Goal: Navigation & Orientation: Find specific page/section

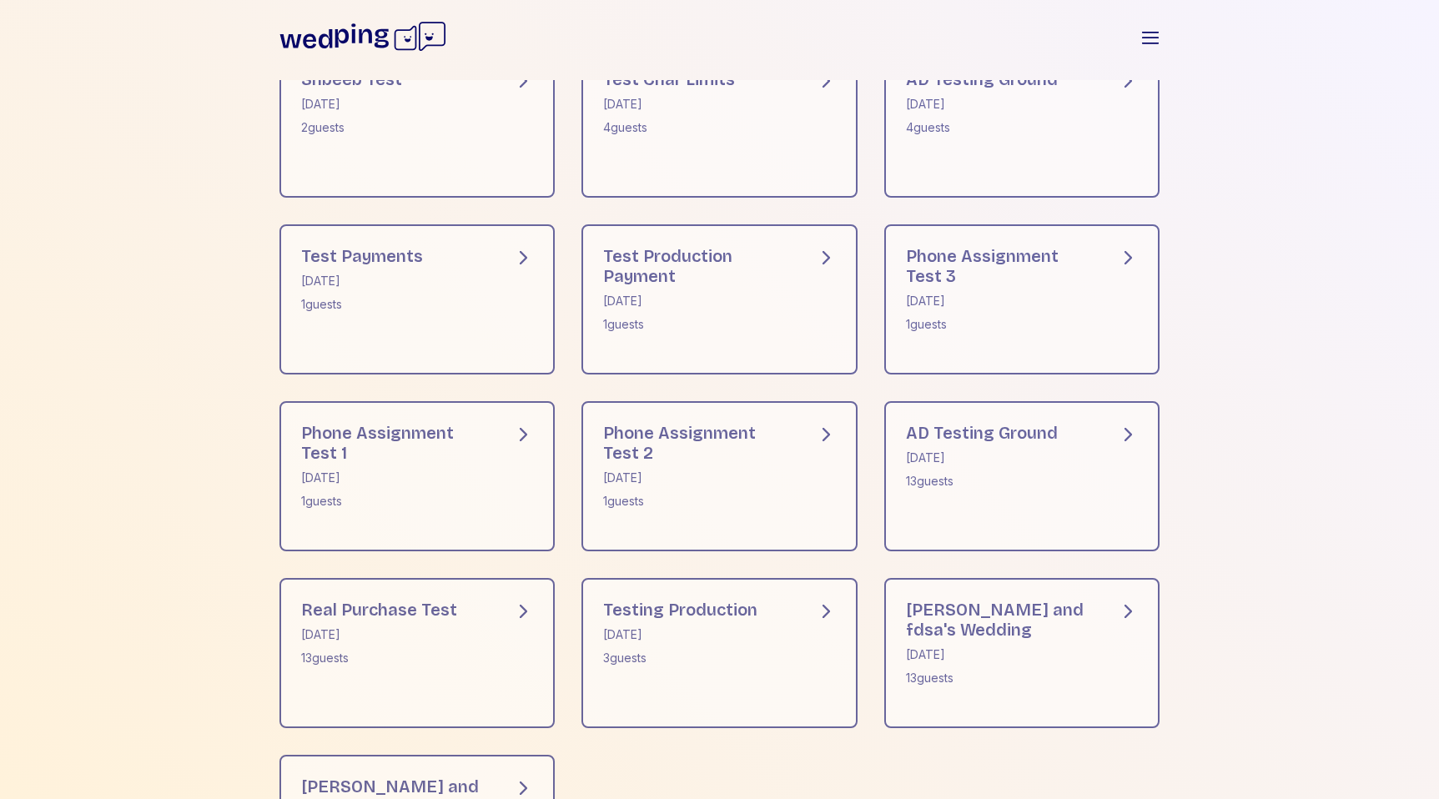
scroll to position [831, 0]
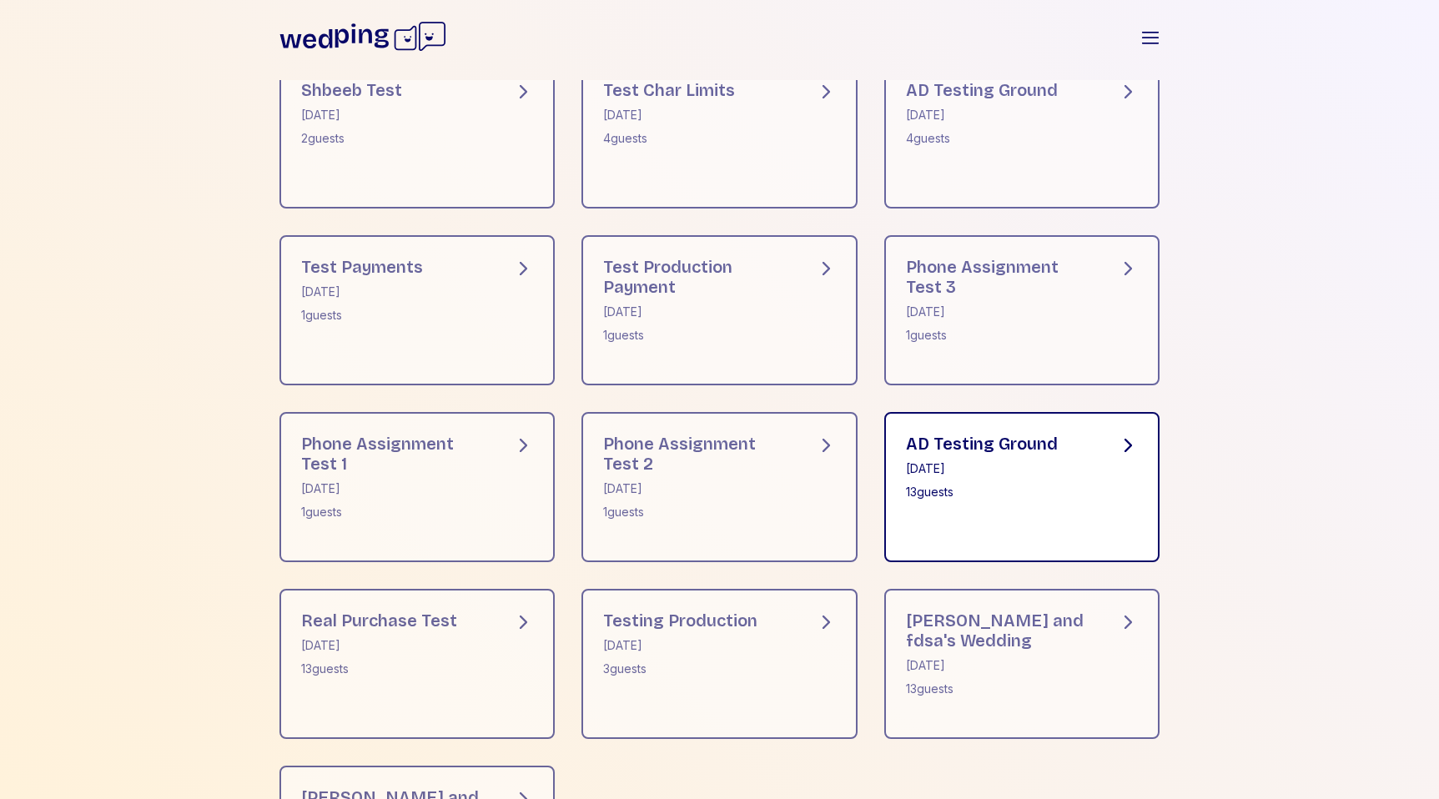
click at [981, 480] on div "AD Testing Ground [DATE] 13 guests" at bounding box center [982, 467] width 152 height 67
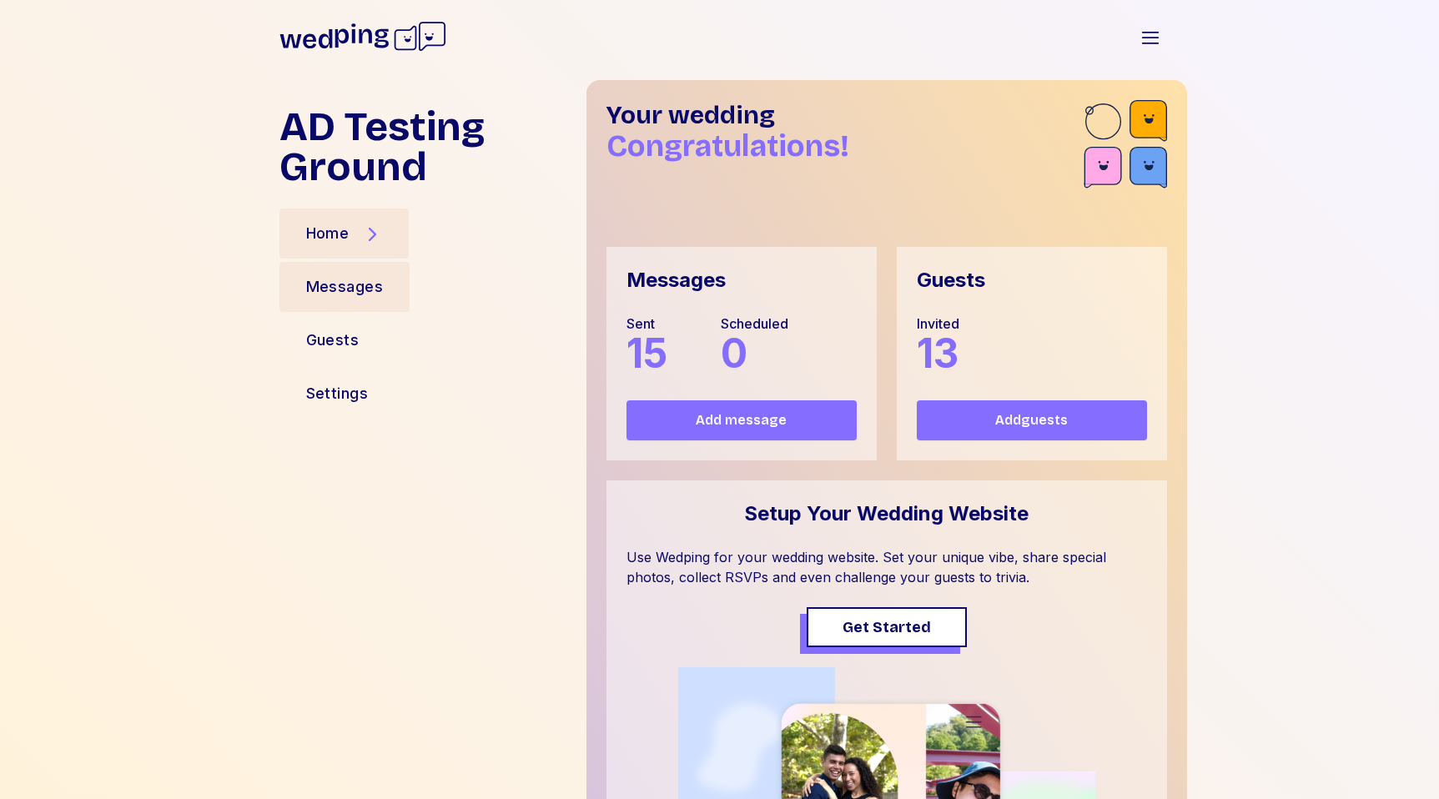
click at [382, 295] on div "Messages" at bounding box center [344, 287] width 131 height 50
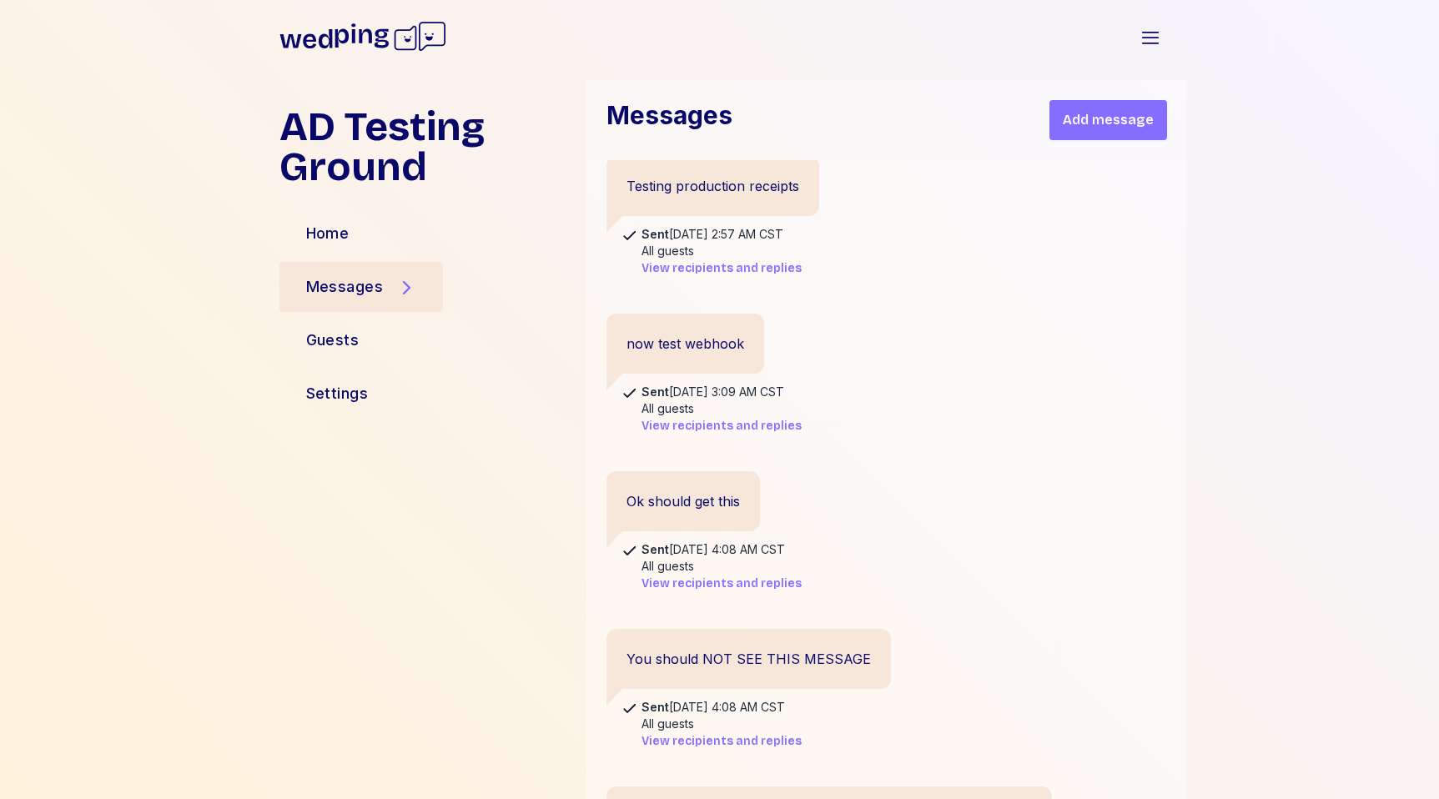
scroll to position [42, 0]
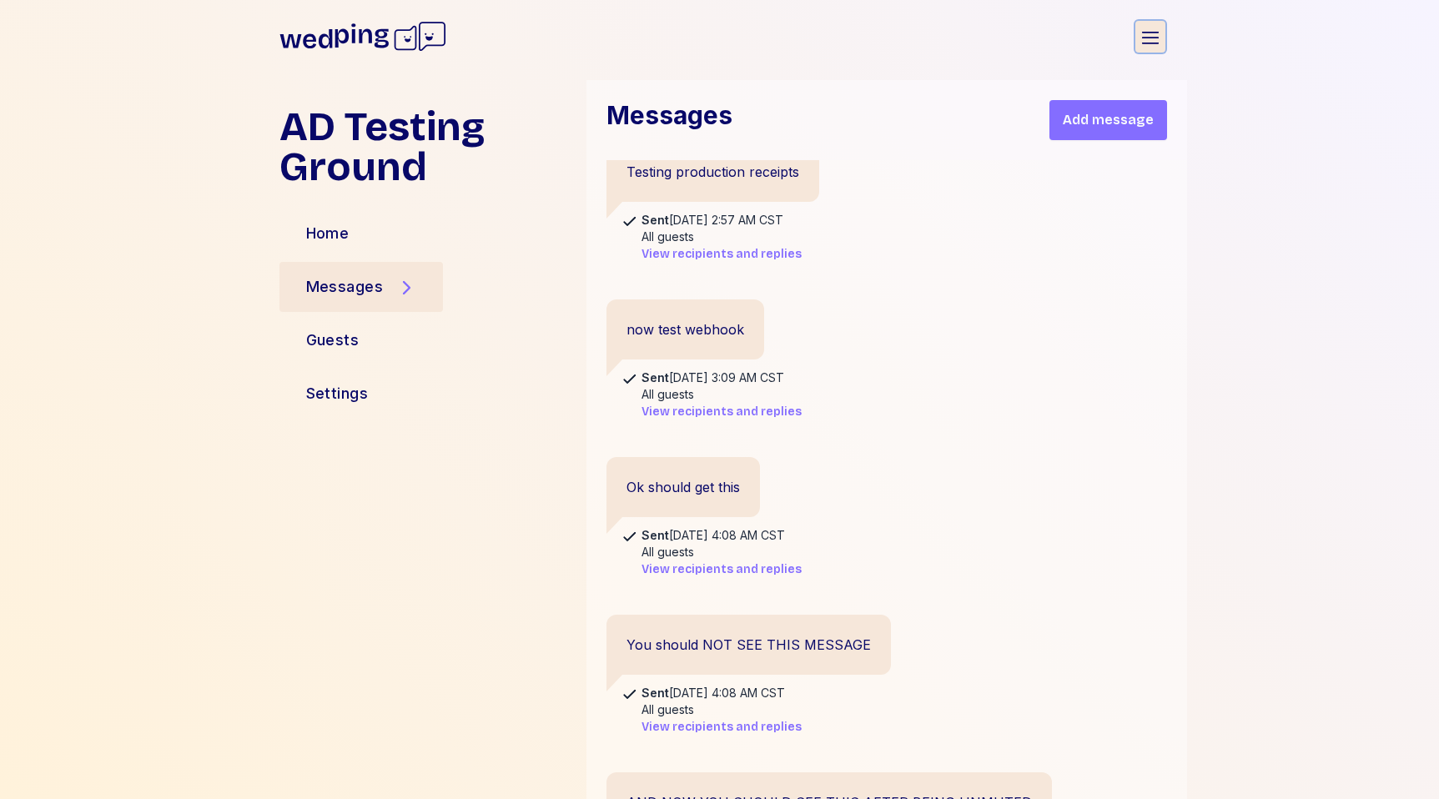
click at [1146, 33] on icon "button" at bounding box center [1150, 38] width 20 height 20
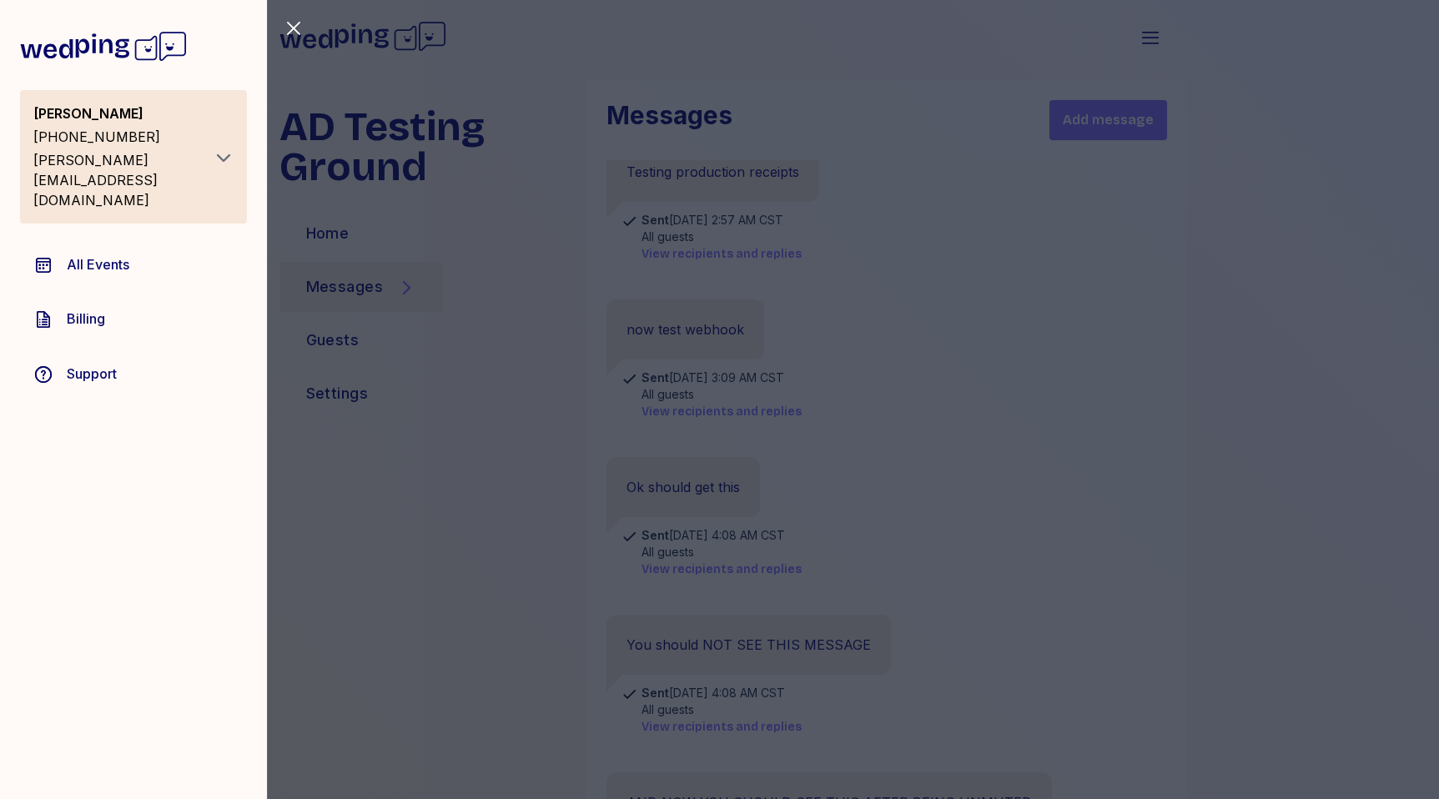
click at [114, 254] on span "All Events" at bounding box center [98, 264] width 63 height 20
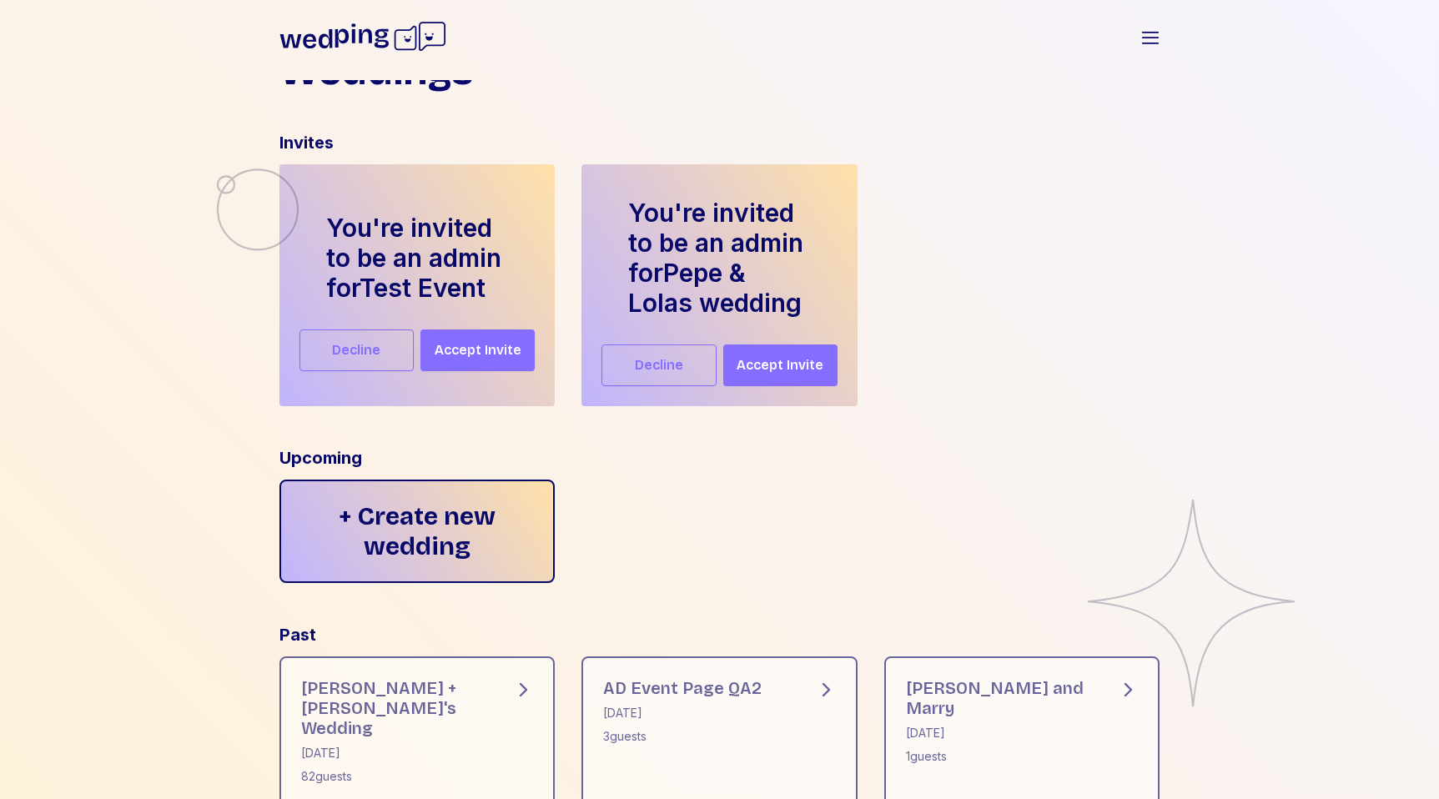
scroll to position [44, 0]
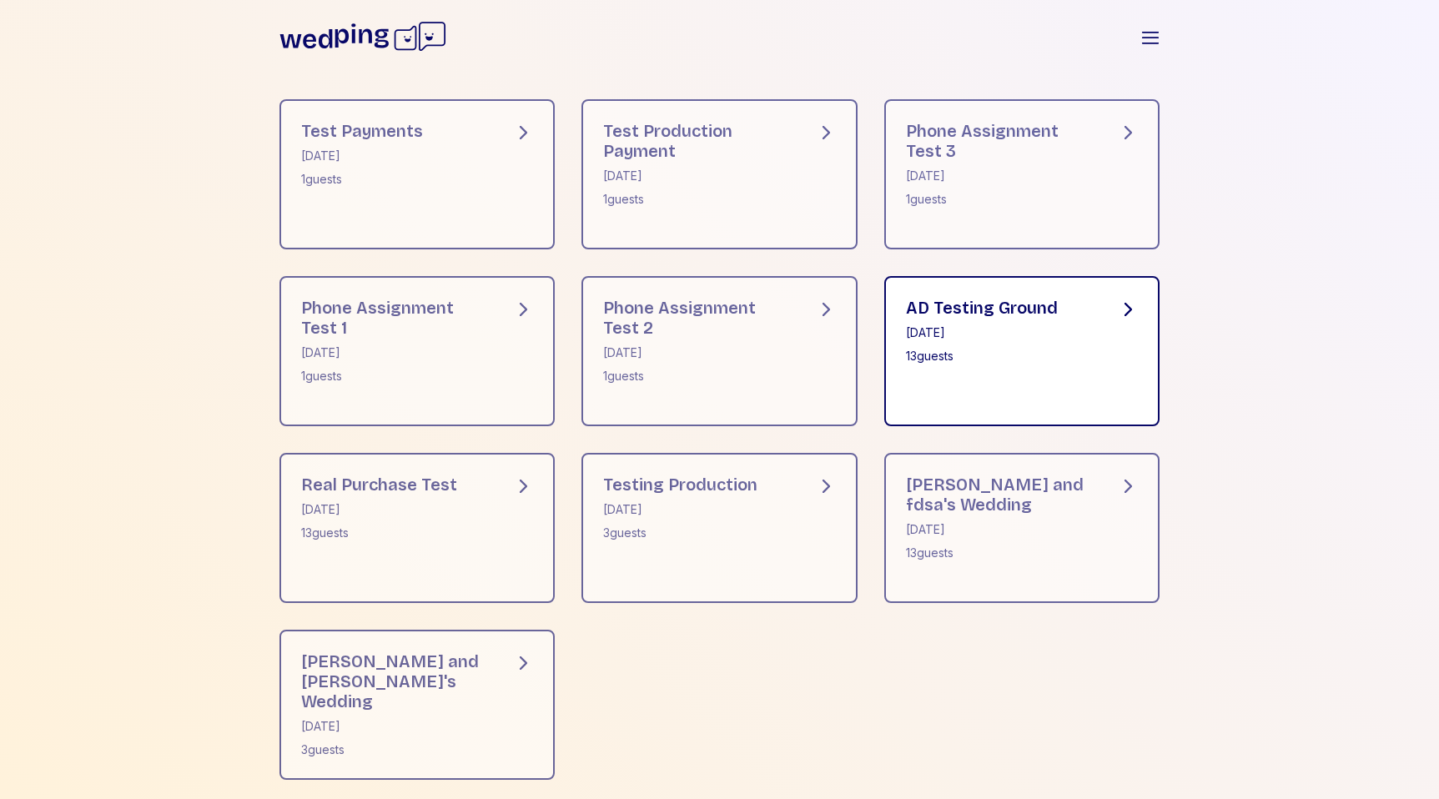
scroll to position [304, 0]
